Goal: Task Accomplishment & Management: Manage account settings

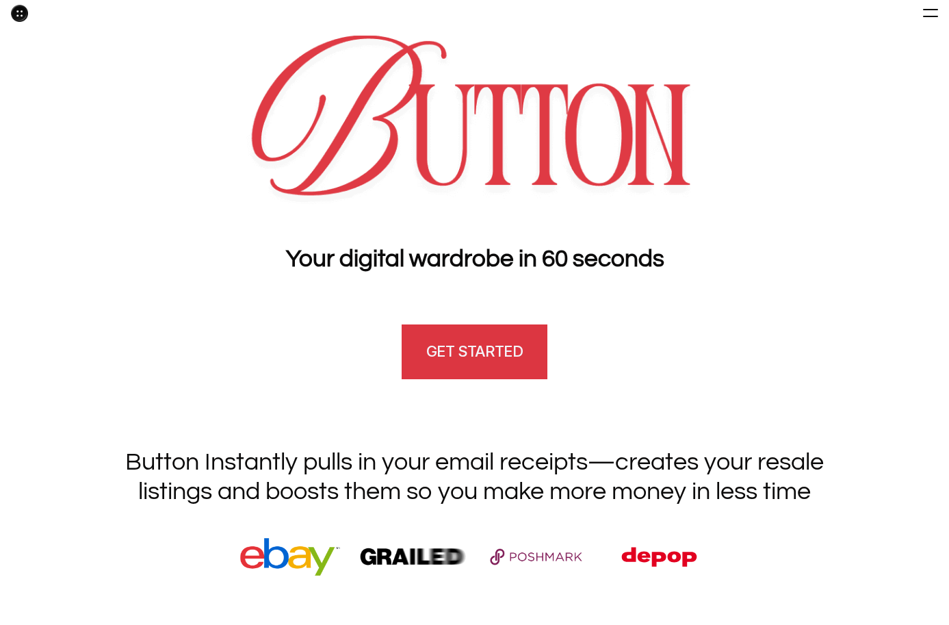
click at [498, 347] on h4 "GET STARTED" at bounding box center [474, 351] width 96 height 21
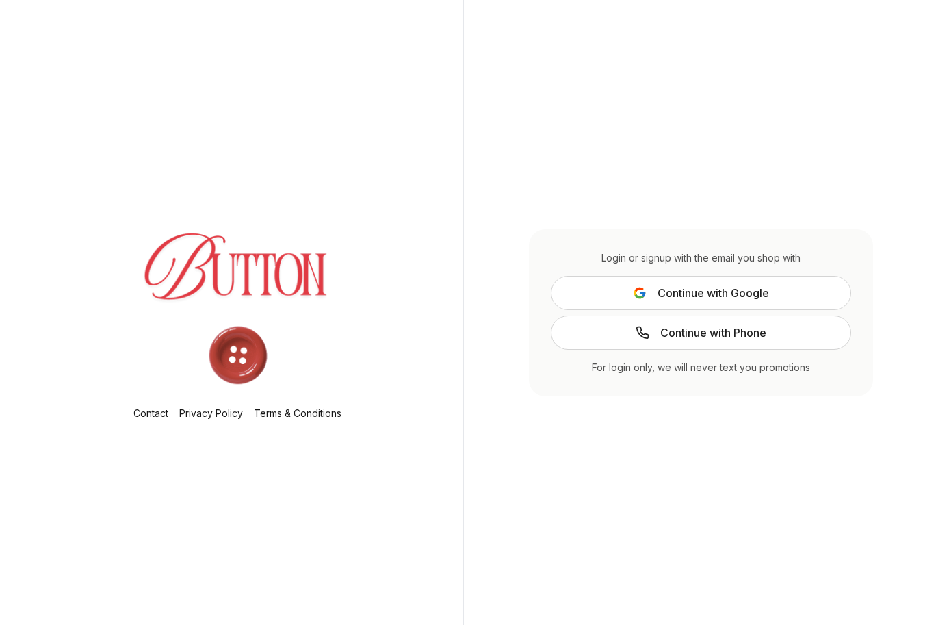
click at [716, 287] on span "Continue with Google" at bounding box center [714, 293] width 112 height 16
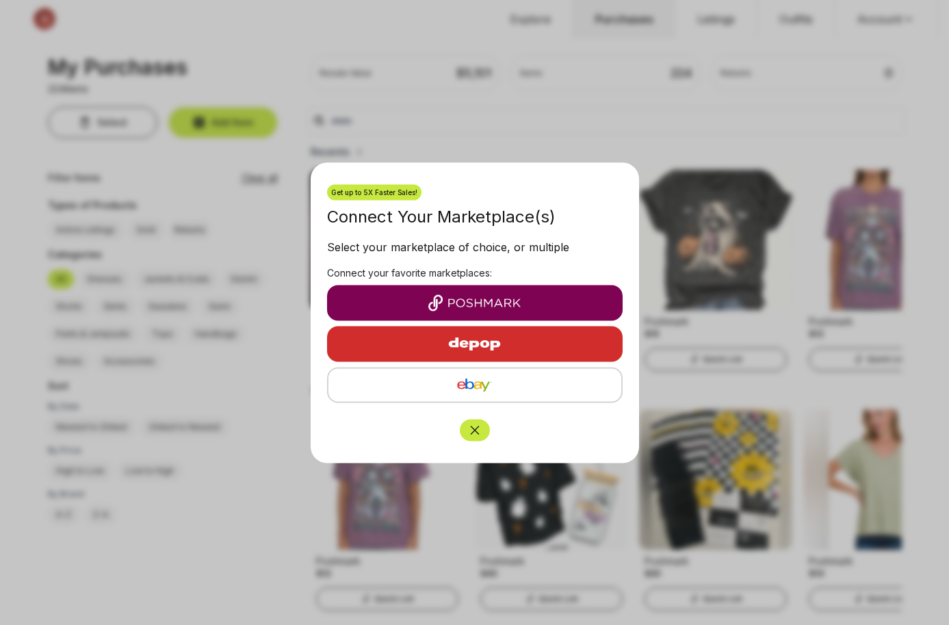
click at [504, 296] on img "button" at bounding box center [475, 302] width 274 height 16
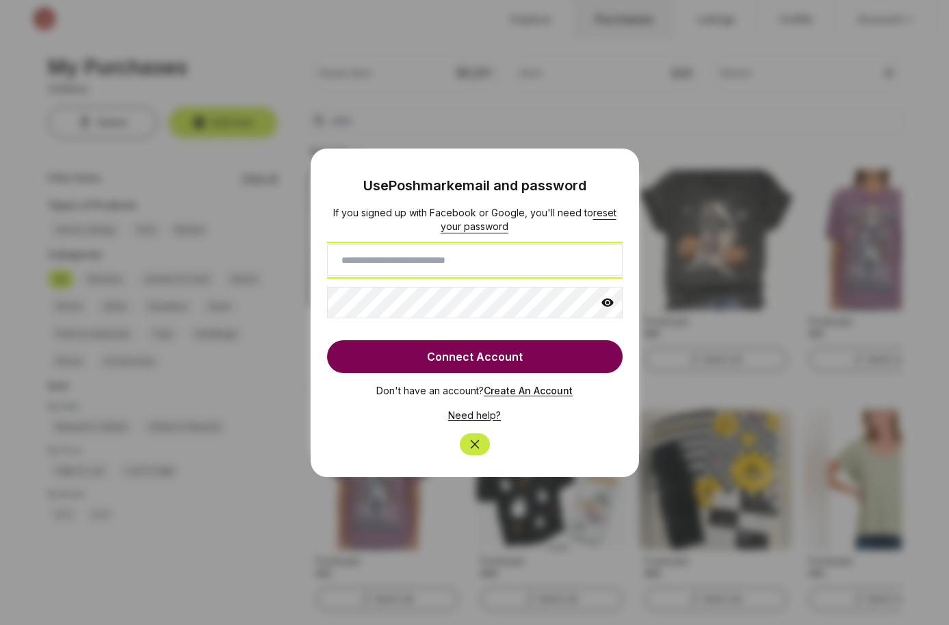
type input "**********"
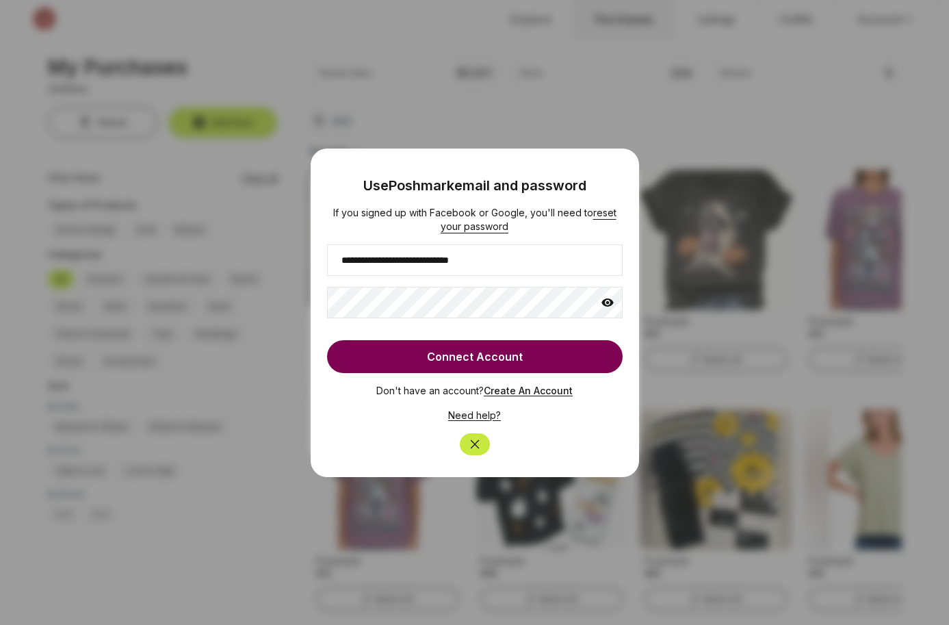
click at [454, 373] on p "Don't have an account? Create An Account" at bounding box center [475, 385] width 296 height 25
click at [454, 360] on button "Connect Account" at bounding box center [475, 356] width 296 height 33
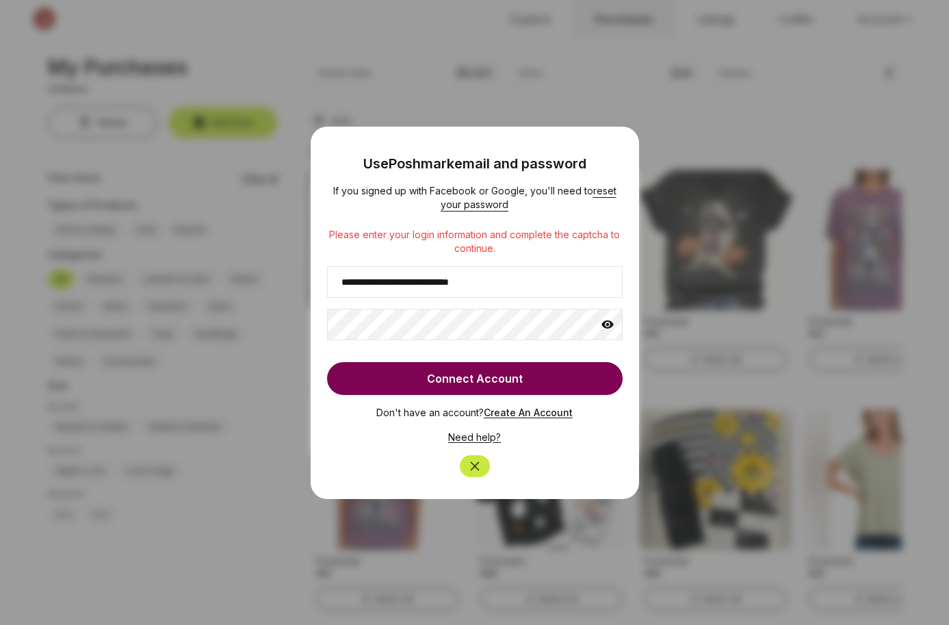
click at [432, 378] on button "Connect Account" at bounding box center [475, 378] width 296 height 33
click at [476, 437] on link "Need help?" at bounding box center [474, 437] width 53 height 12
click at [480, 439] on link "Need help?" at bounding box center [474, 437] width 53 height 12
click at [473, 469] on icon "Close" at bounding box center [475, 466] width 14 height 14
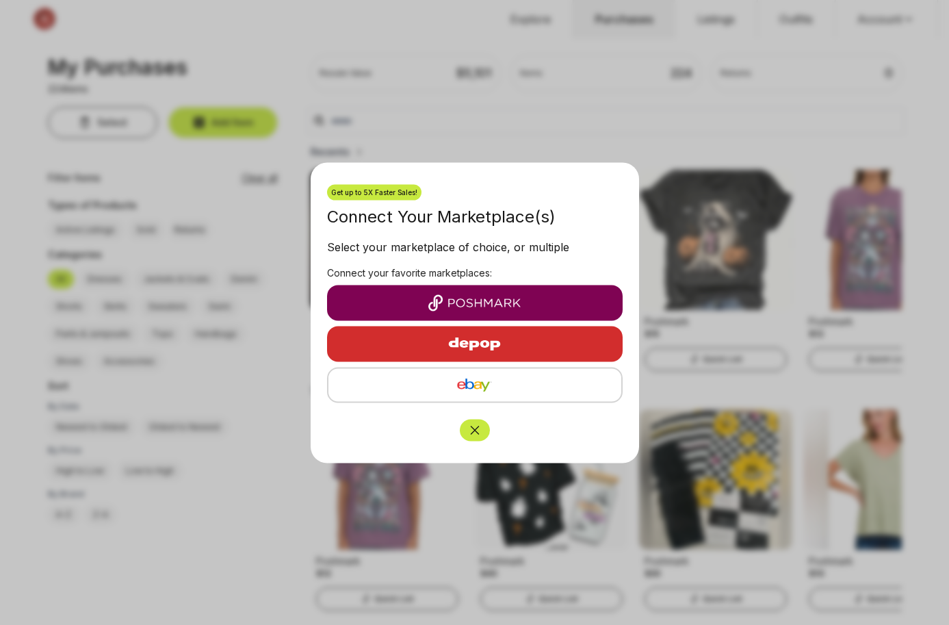
click at [495, 291] on button "button" at bounding box center [475, 303] width 296 height 36
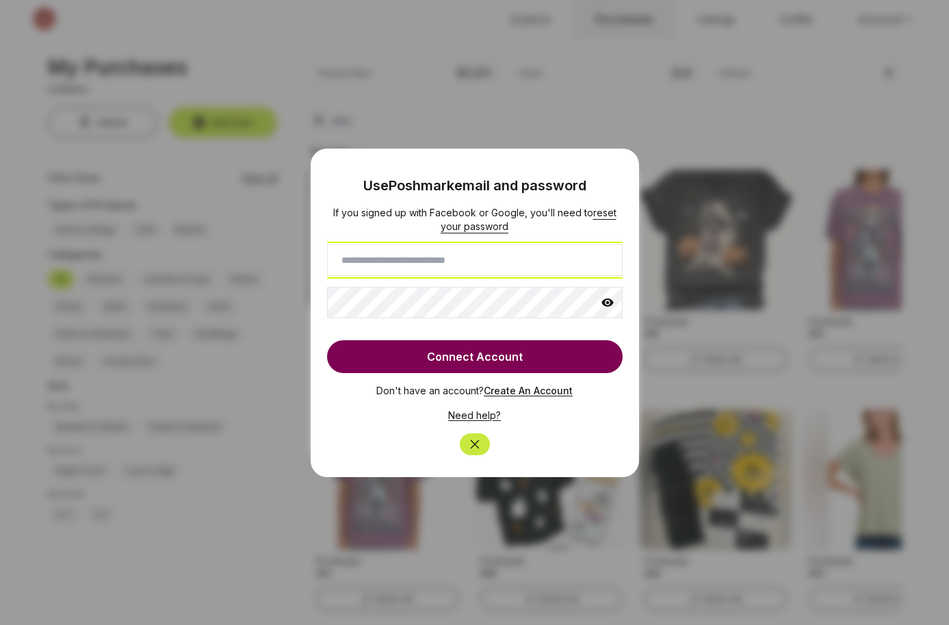
type input "**********"
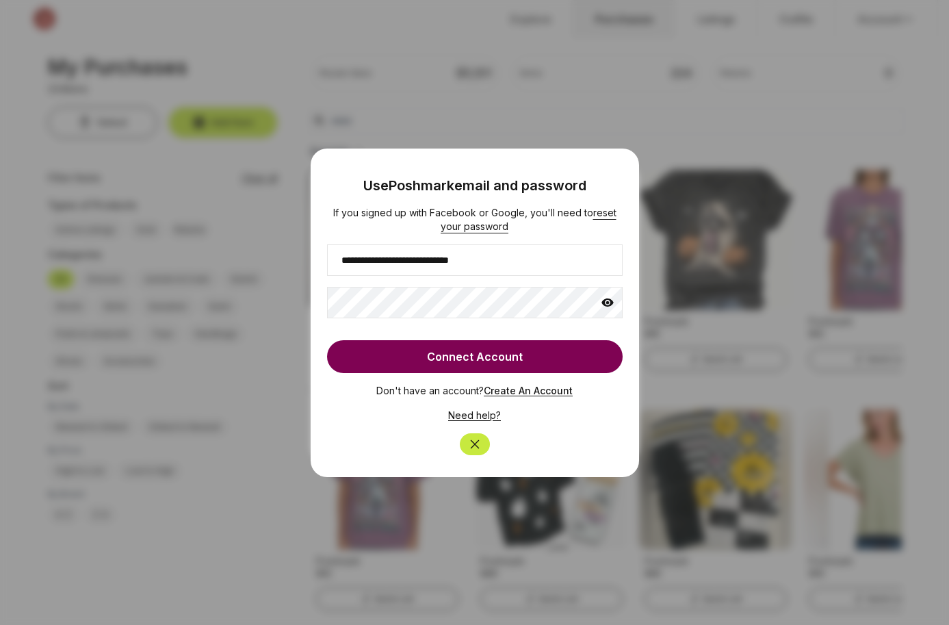
click at [460, 352] on button "Connect Account" at bounding box center [475, 356] width 296 height 33
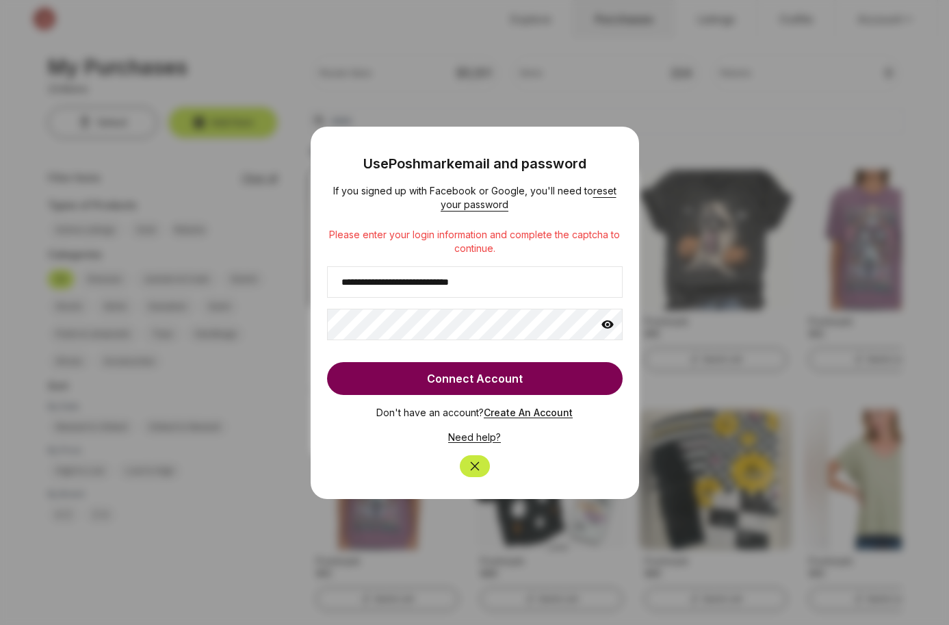
click at [558, 233] on p "Please enter your login information and complete the captcha to continue." at bounding box center [475, 241] width 296 height 27
click at [608, 324] on icon at bounding box center [607, 324] width 12 height 8
click at [471, 468] on icon "Close" at bounding box center [475, 466] width 14 height 14
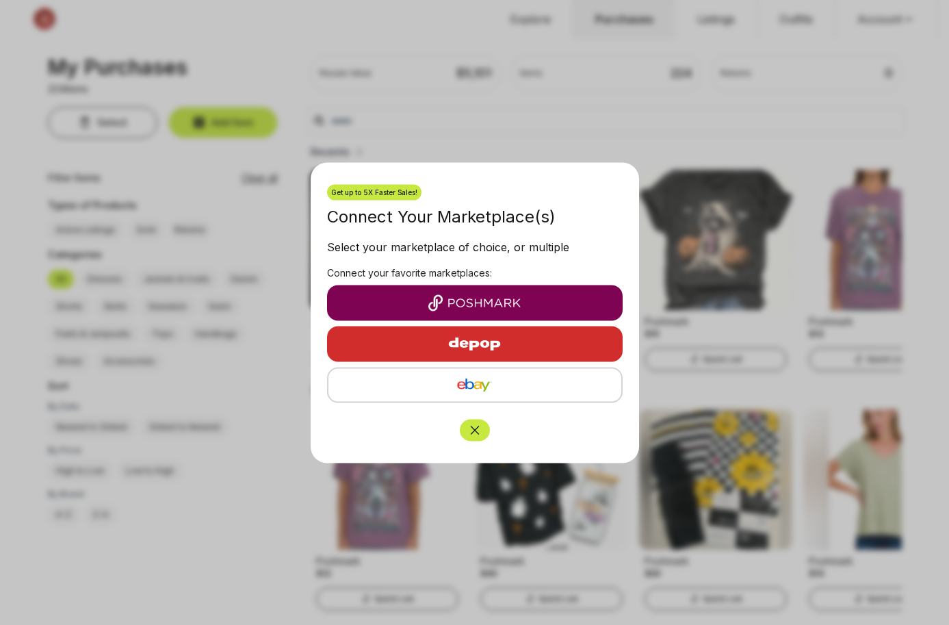
click at [471, 433] on icon "Close" at bounding box center [474, 430] width 9 height 9
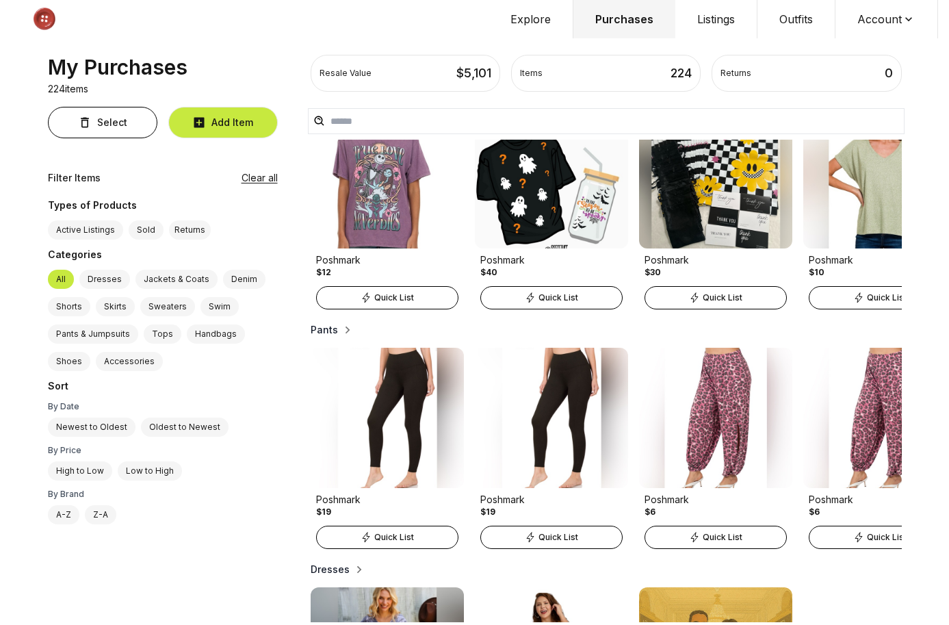
scroll to position [300, 0]
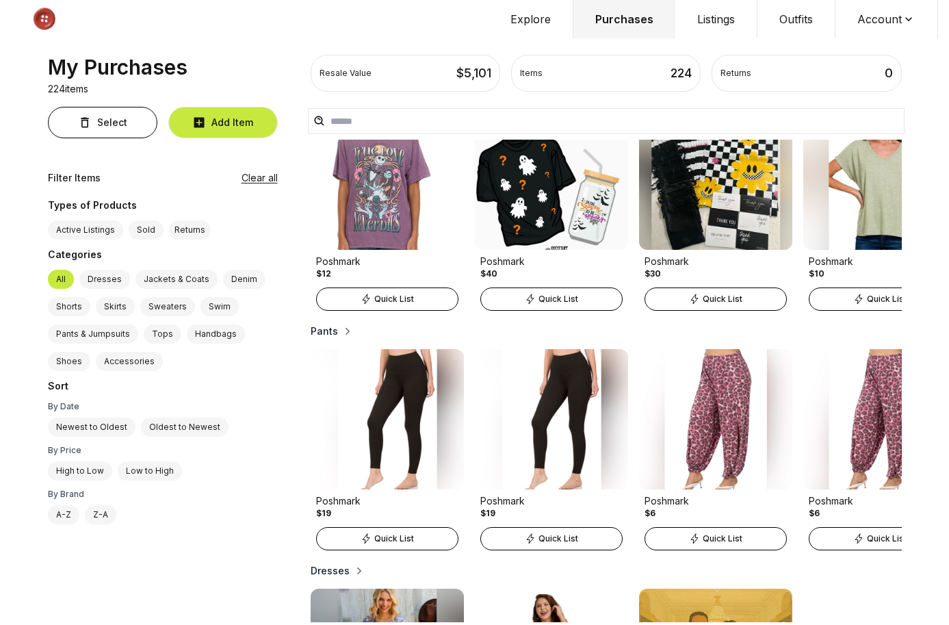
click at [626, 27] on button "Purchases" at bounding box center [624, 19] width 102 height 38
click at [538, 11] on button "Explore" at bounding box center [531, 19] width 85 height 38
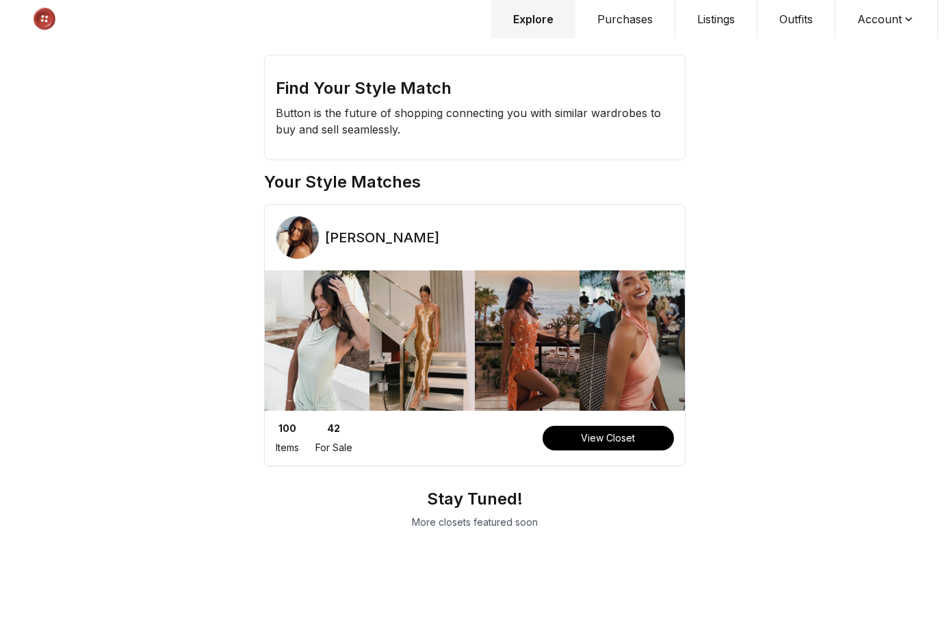
click at [879, 21] on button "Account" at bounding box center [886, 19] width 103 height 38
click at [864, 42] on span "Profile" at bounding box center [878, 45] width 120 height 25
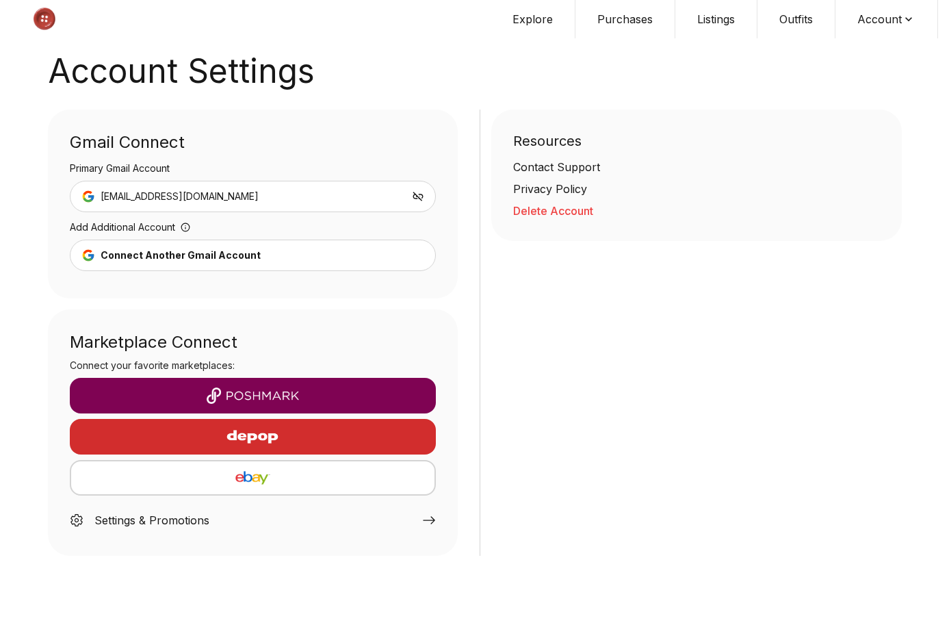
click at [220, 261] on div "Connect Another Gmail Account" at bounding box center [181, 255] width 160 height 14
click at [887, 25] on button "Account" at bounding box center [886, 19] width 103 height 38
click at [863, 47] on span "Profile" at bounding box center [878, 45] width 120 height 25
click at [556, 189] on link "Privacy Policy" at bounding box center [696, 189] width 367 height 16
click at [887, 20] on button "Account" at bounding box center [886, 19] width 103 height 38
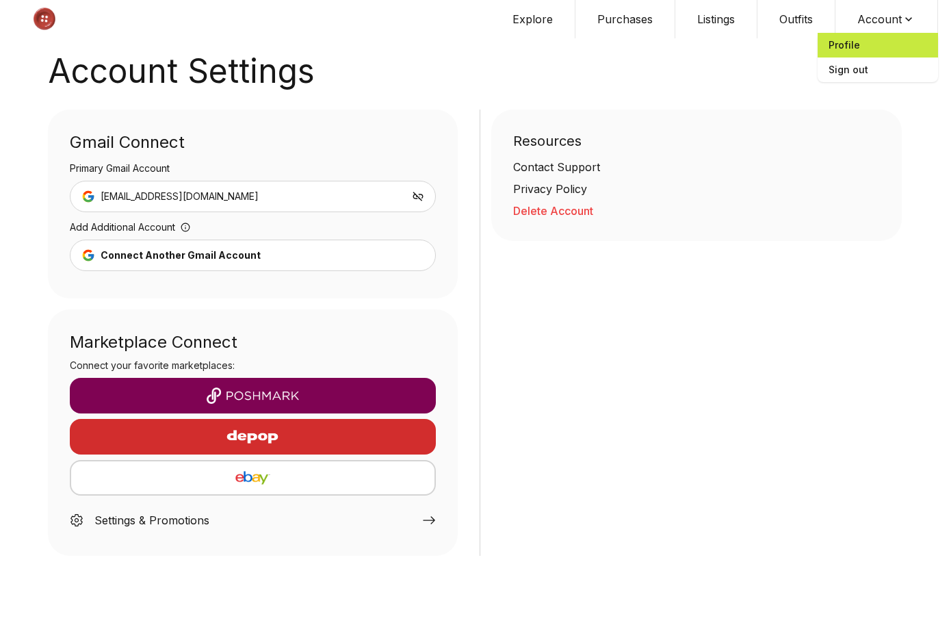
click at [861, 49] on span "Profile" at bounding box center [878, 45] width 120 height 25
click at [49, 21] on img at bounding box center [44, 19] width 67 height 38
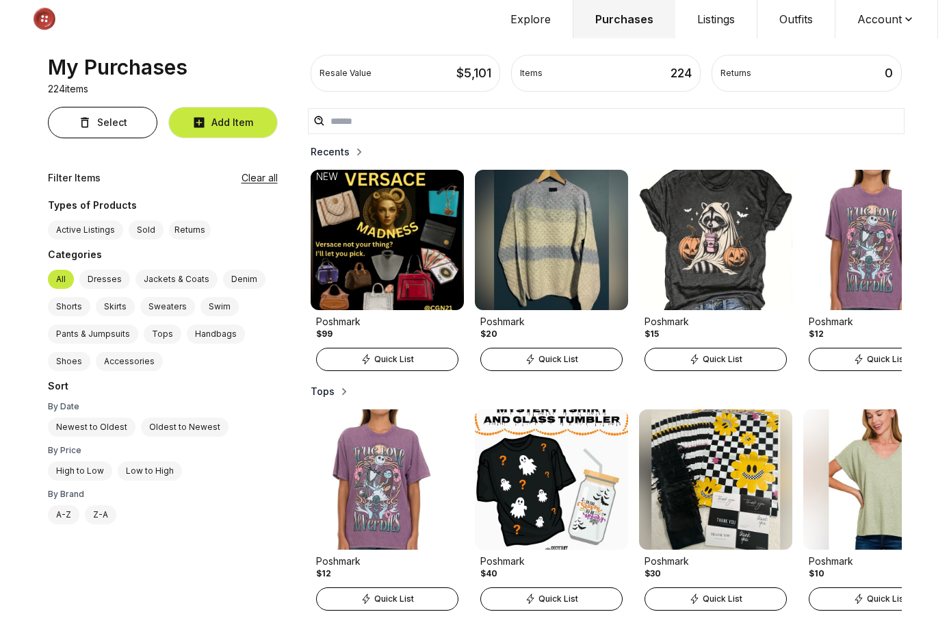
click at [881, 18] on button "Account" at bounding box center [886, 19] width 103 height 38
click at [881, 22] on button "Account" at bounding box center [886, 19] width 103 height 38
click at [902, 16] on icon at bounding box center [909, 19] width 14 height 14
click at [848, 39] on span "Profile" at bounding box center [878, 45] width 120 height 25
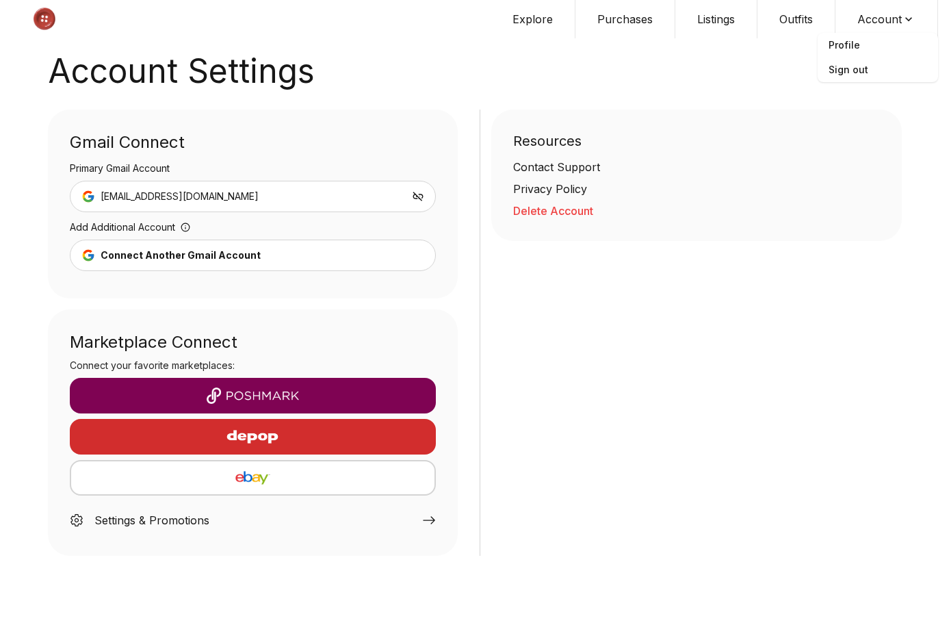
click at [710, 25] on button "Listings" at bounding box center [716, 19] width 82 height 38
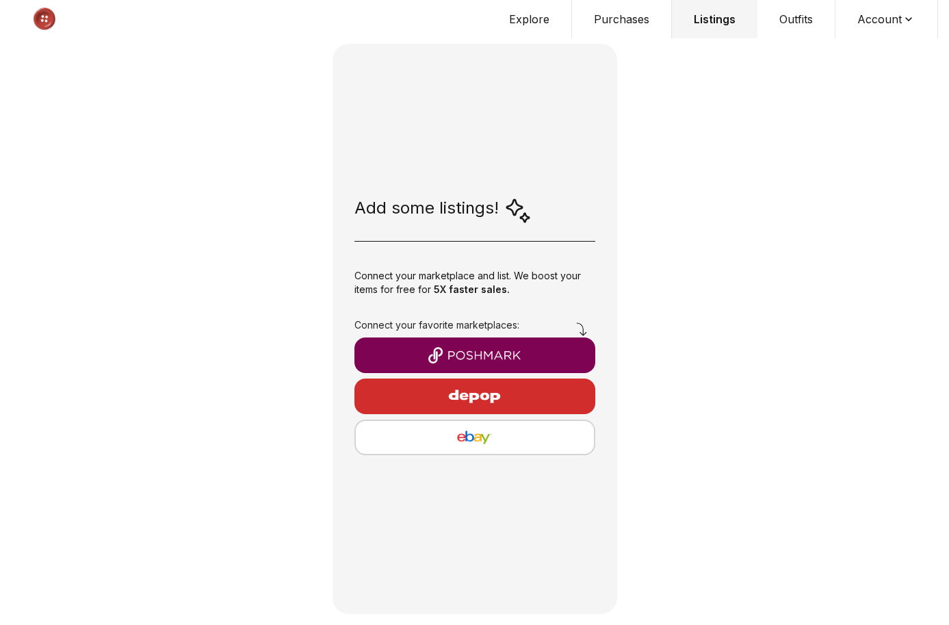
click at [496, 443] on img "button" at bounding box center [475, 437] width 216 height 16
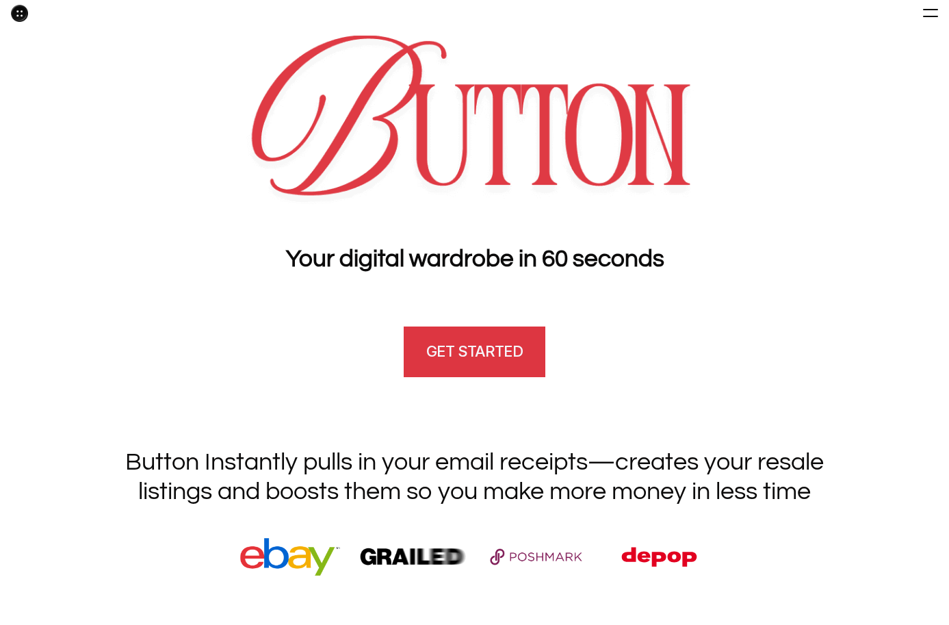
click at [490, 344] on h4 "GET STARTED" at bounding box center [474, 351] width 96 height 21
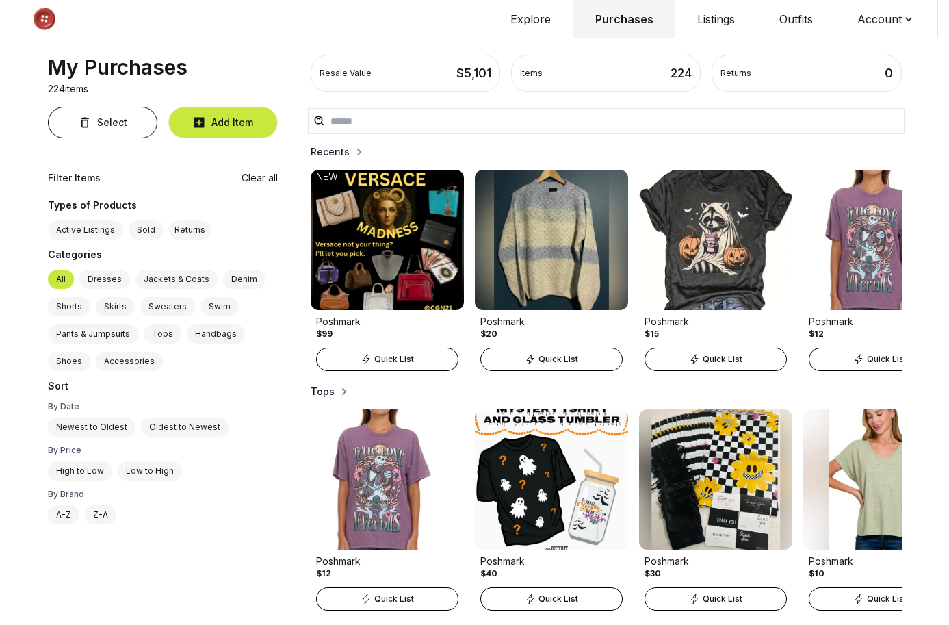
click at [884, 18] on button "Account" at bounding box center [886, 19] width 103 height 38
click at [855, 51] on span "Profile" at bounding box center [878, 45] width 120 height 25
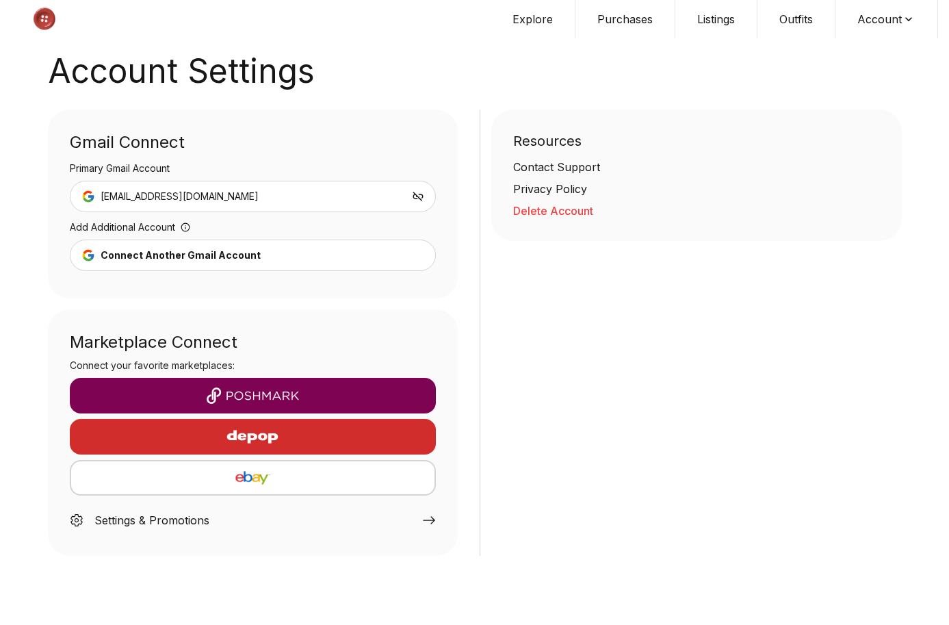
click at [250, 390] on img "button" at bounding box center [253, 395] width 345 height 16
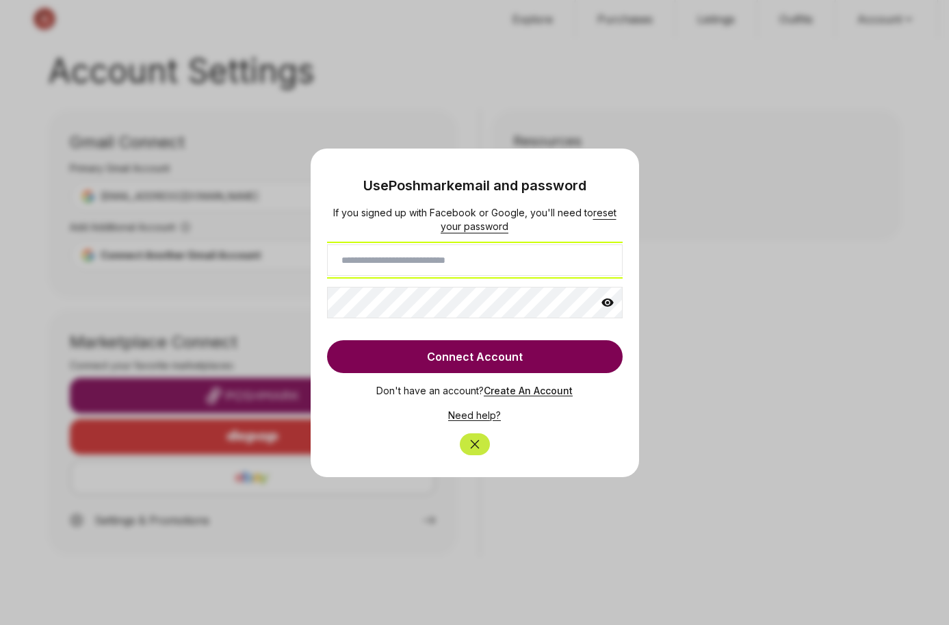
type input "**********"
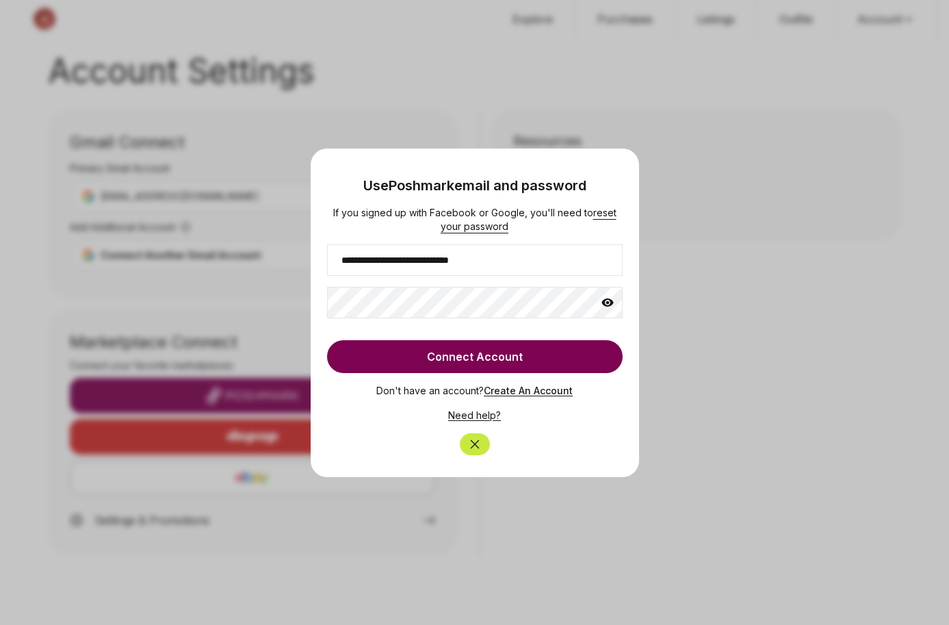
click at [432, 352] on button "Connect Account" at bounding box center [475, 356] width 296 height 33
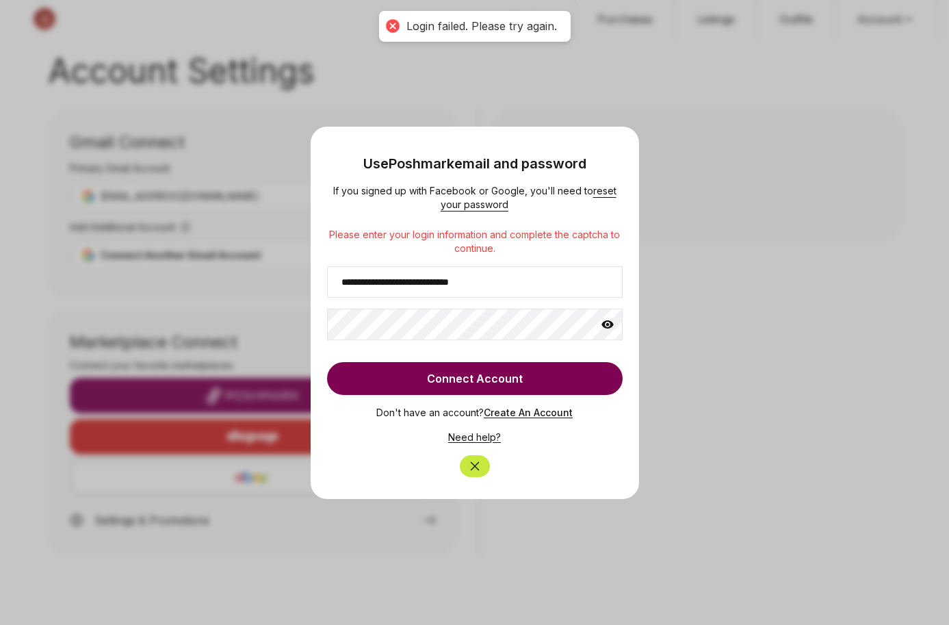
click at [473, 471] on icon "Close" at bounding box center [475, 466] width 14 height 14
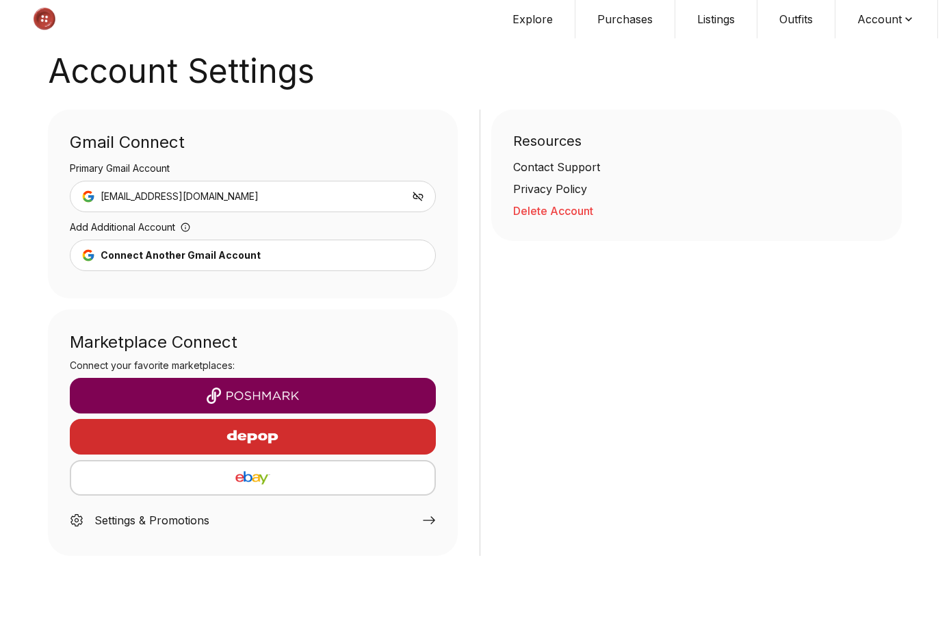
click at [887, 23] on button "Account" at bounding box center [886, 19] width 103 height 38
click at [742, 19] on button "Listings" at bounding box center [716, 19] width 82 height 38
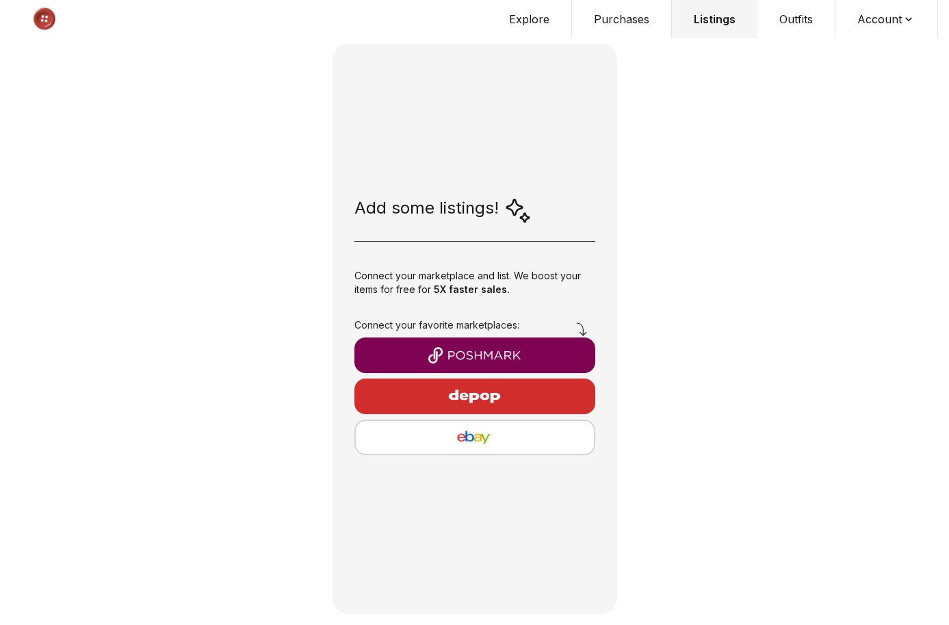
click at [710, 20] on button "Listings" at bounding box center [715, 19] width 86 height 38
click at [520, 352] on img "button" at bounding box center [474, 355] width 219 height 16
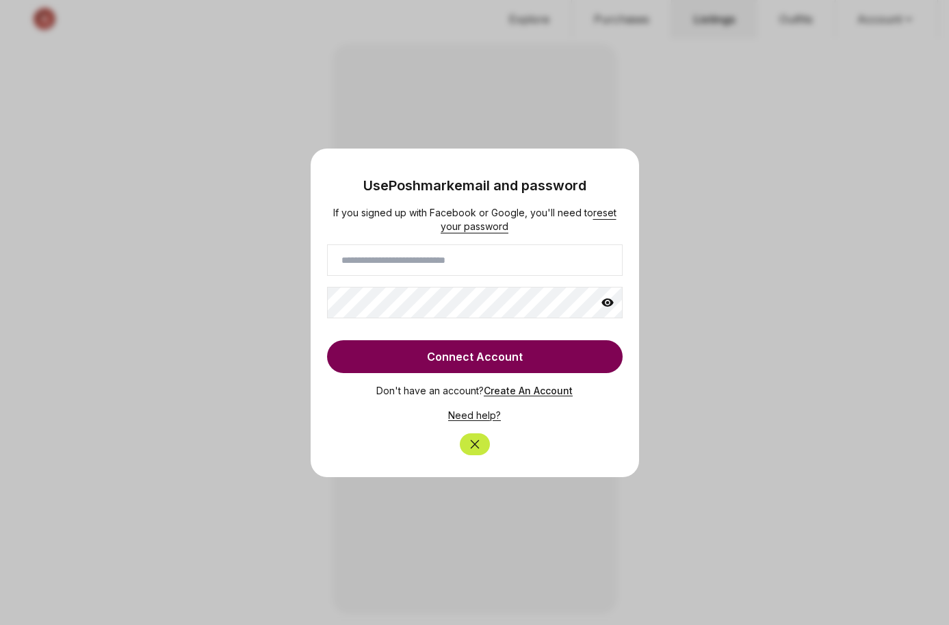
click at [776, 398] on div at bounding box center [474, 312] width 949 height 625
click at [480, 415] on link "Need help?" at bounding box center [474, 415] width 53 height 12
click at [447, 258] on input at bounding box center [475, 259] width 296 height 31
type input "**********"
click at [451, 358] on button "Connect Account" at bounding box center [475, 356] width 296 height 33
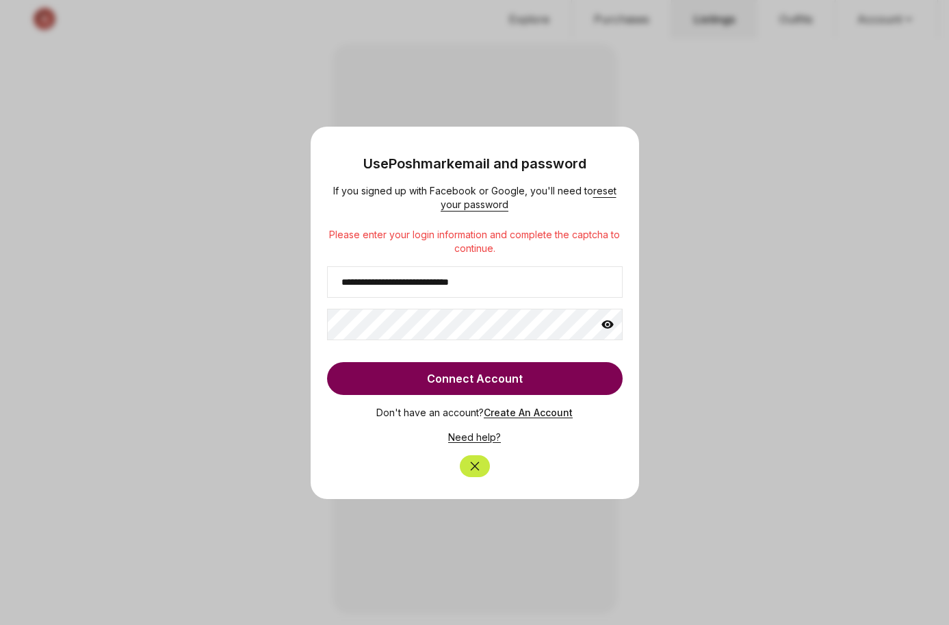
click at [469, 467] on icon "Close" at bounding box center [475, 466] width 14 height 14
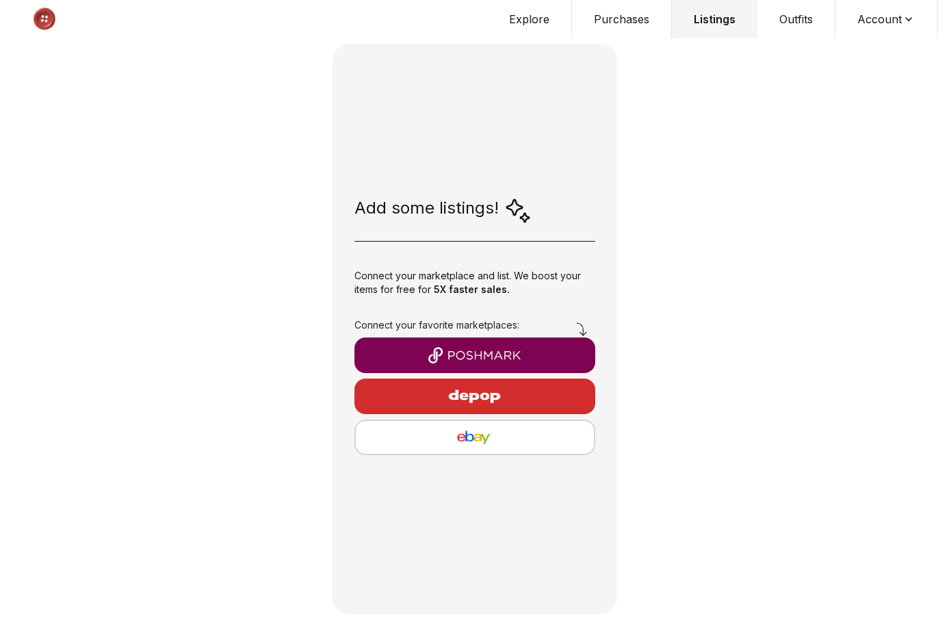
click at [467, 395] on img "button" at bounding box center [474, 396] width 119 height 33
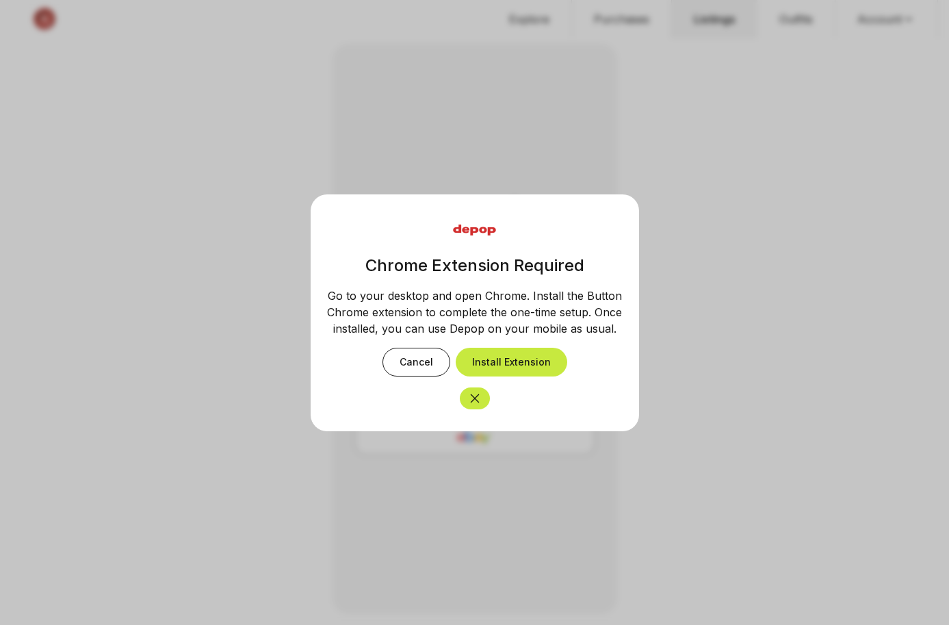
click at [479, 400] on icon "Close" at bounding box center [475, 398] width 14 height 14
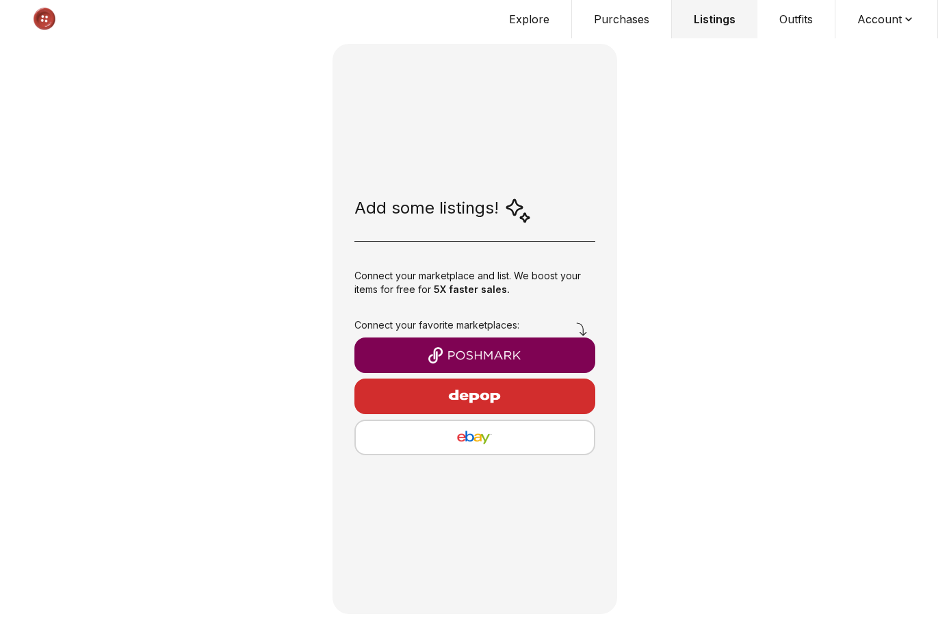
click at [476, 355] on img "button" at bounding box center [474, 355] width 219 height 16
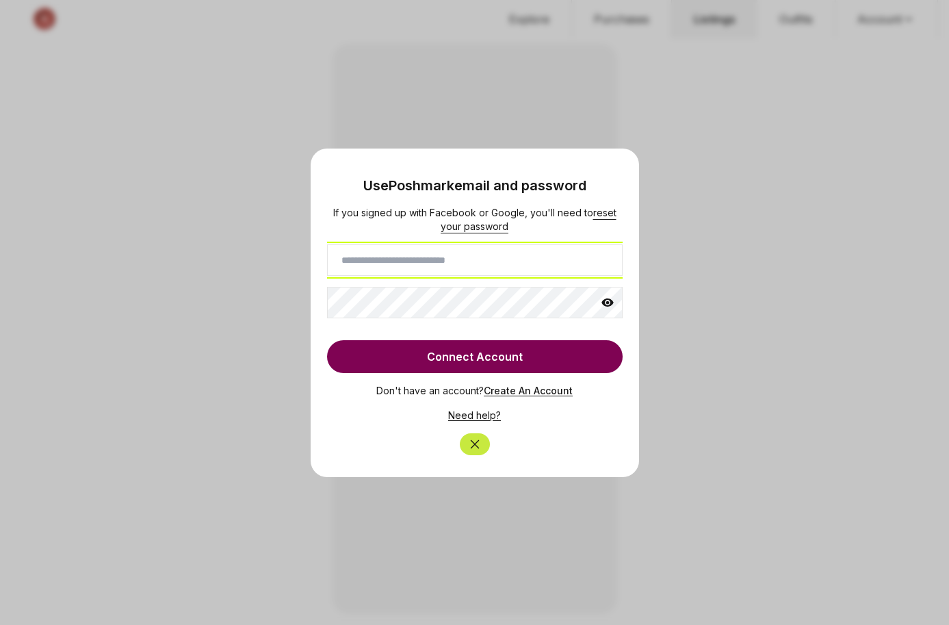
type input "**********"
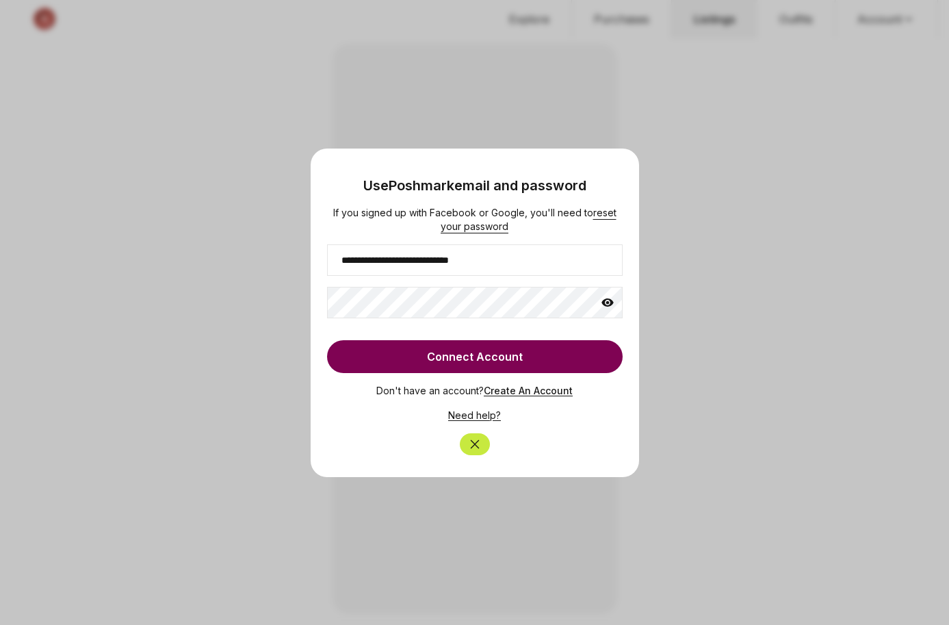
click at [469, 363] on button "Connect Account" at bounding box center [475, 356] width 296 height 33
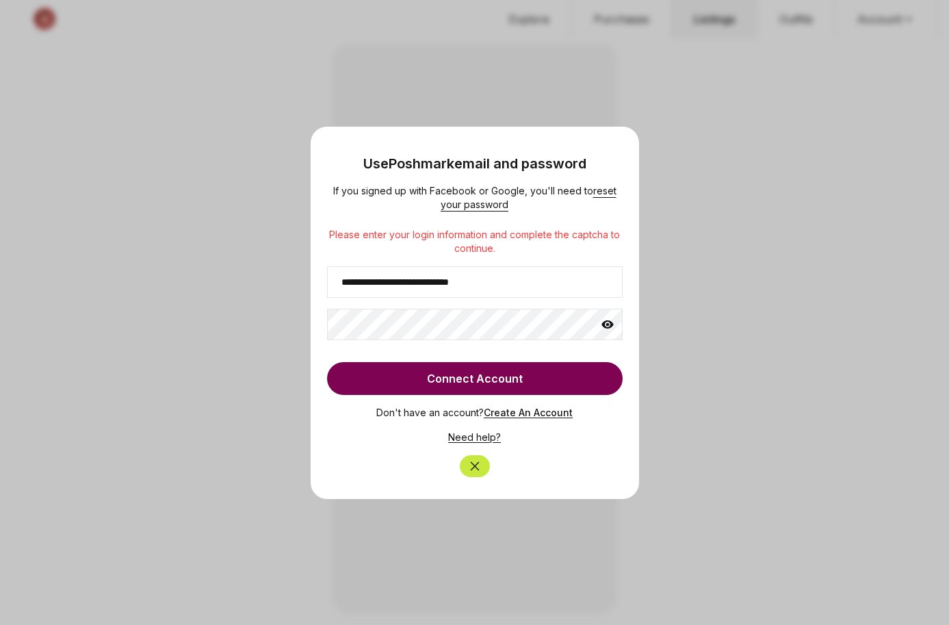
click at [471, 467] on icon "Close" at bounding box center [475, 466] width 14 height 14
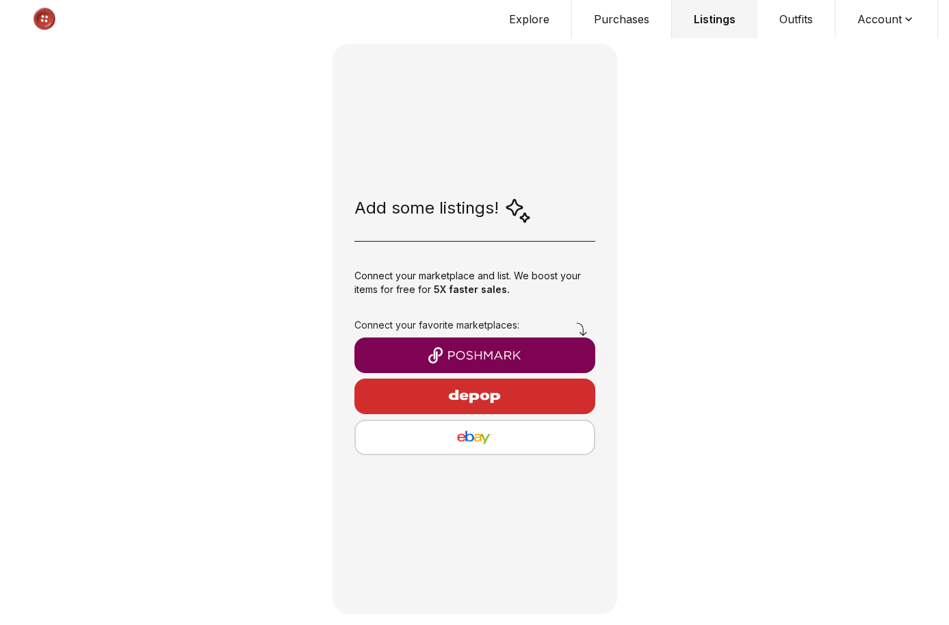
click at [787, 18] on button "Outfits" at bounding box center [796, 19] width 78 height 38
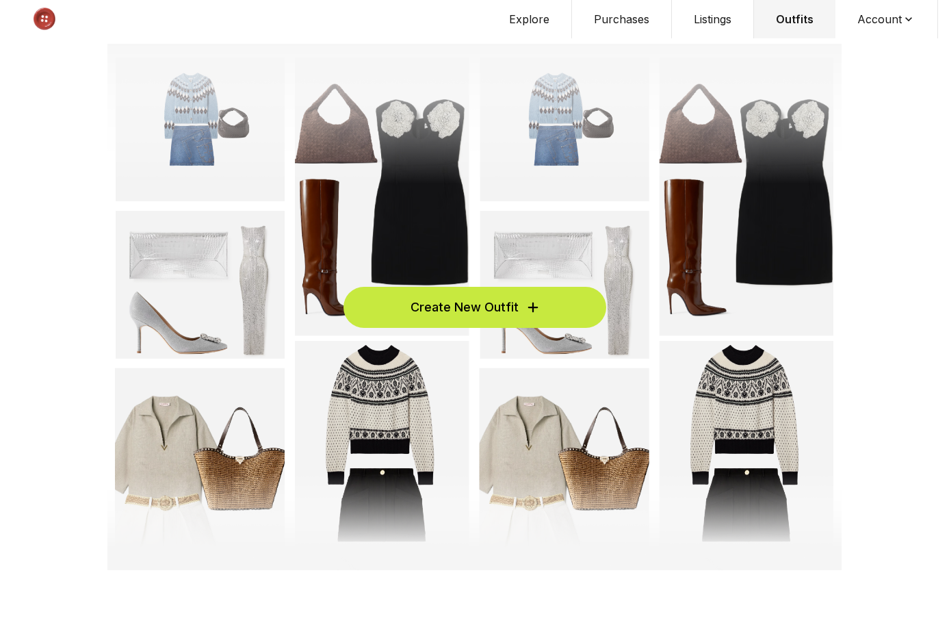
click at [877, 14] on button "Account" at bounding box center [886, 19] width 103 height 38
click at [850, 36] on span "Profile" at bounding box center [878, 45] width 120 height 25
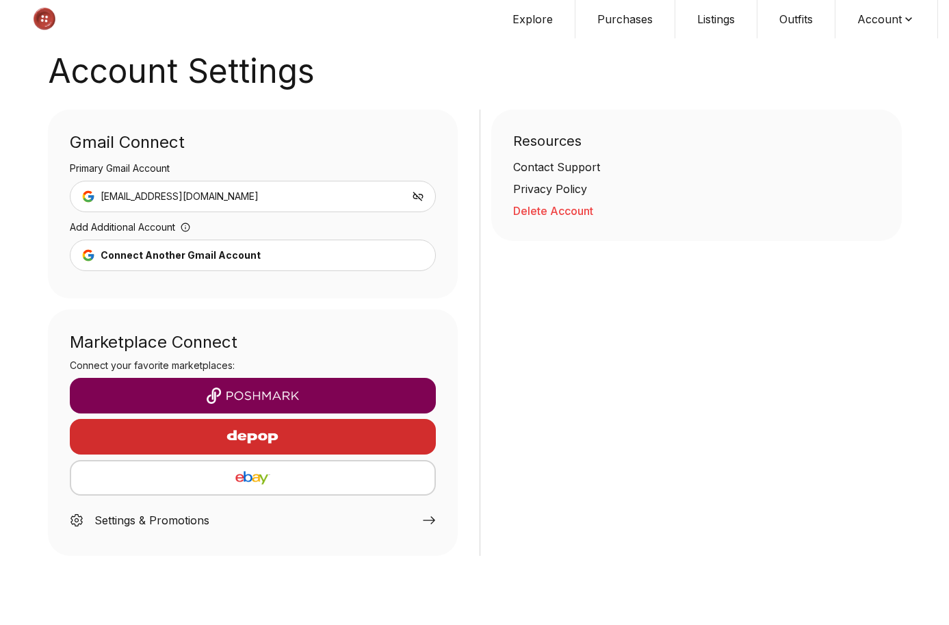
click at [410, 525] on div "Settings & Promotions" at bounding box center [253, 517] width 367 height 33
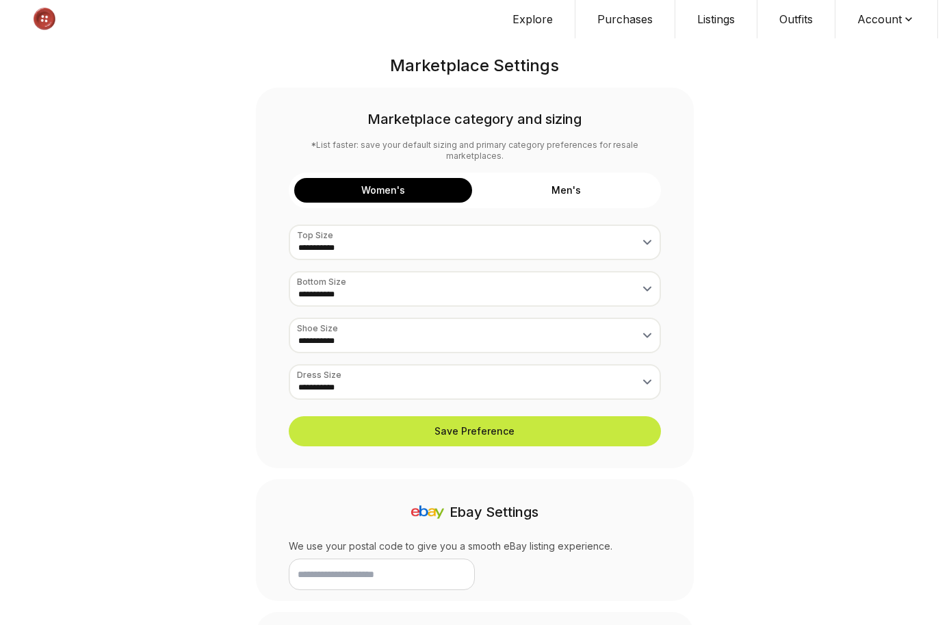
click at [611, 178] on button "Men's" at bounding box center [567, 190] width 178 height 25
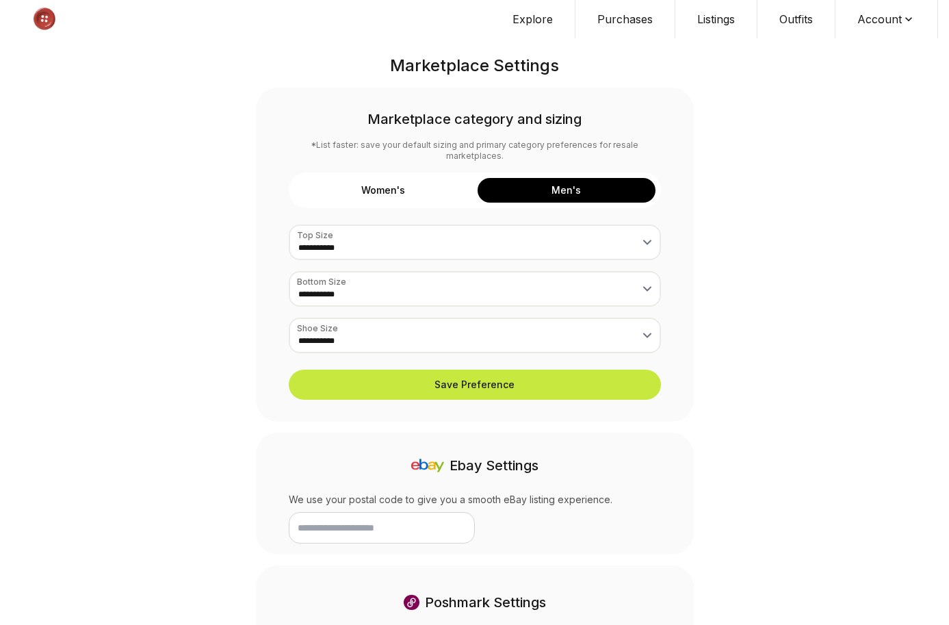
click at [432, 178] on button "Women's" at bounding box center [383, 190] width 178 height 25
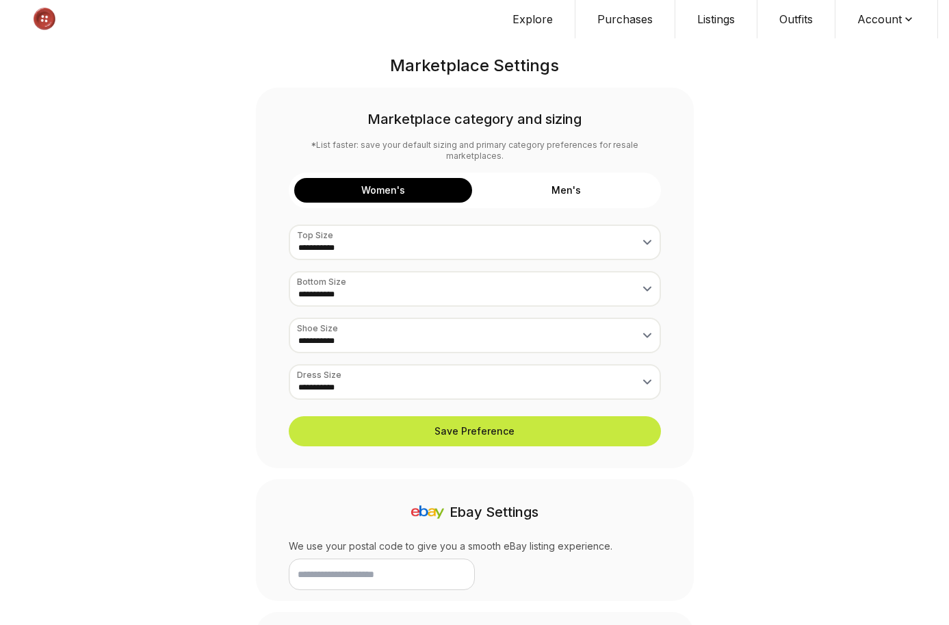
click at [546, 21] on button "Explore" at bounding box center [533, 19] width 85 height 38
